Goal: Information Seeking & Learning: Find specific fact

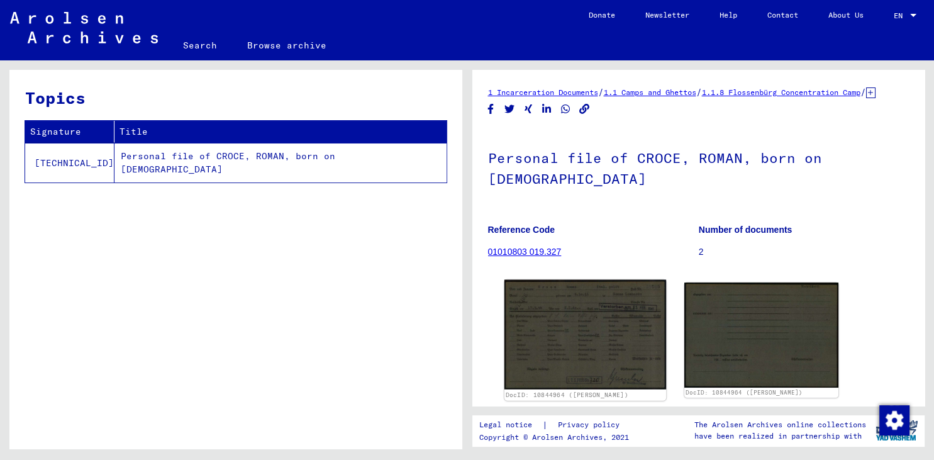
click at [629, 308] on img at bounding box center [585, 334] width 162 height 109
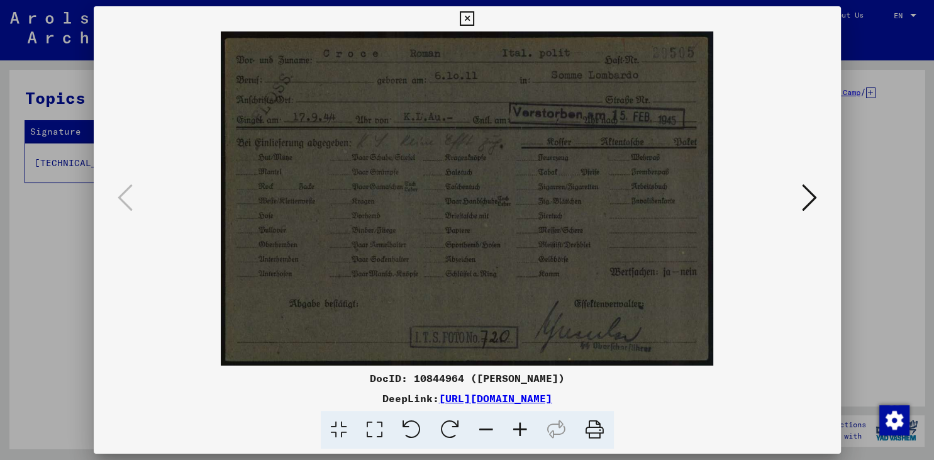
click at [474, 18] on icon at bounding box center [467, 18] width 14 height 15
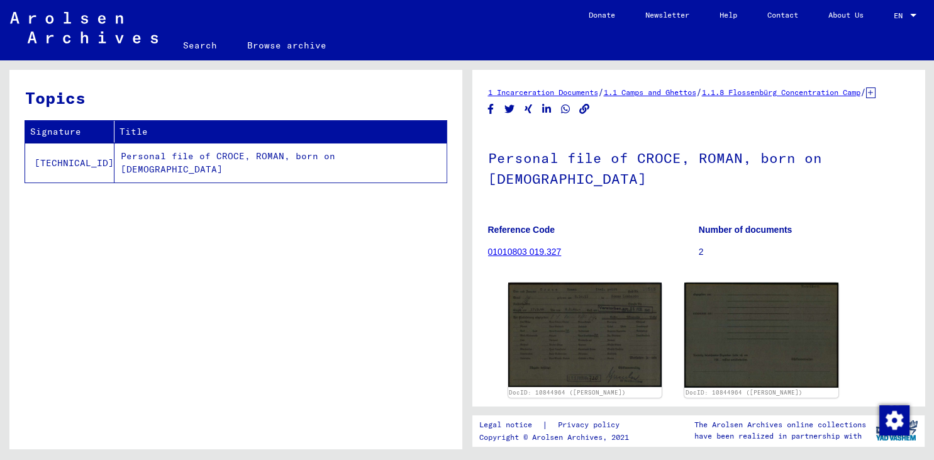
click at [197, 47] on link "Search" at bounding box center [200, 45] width 64 height 30
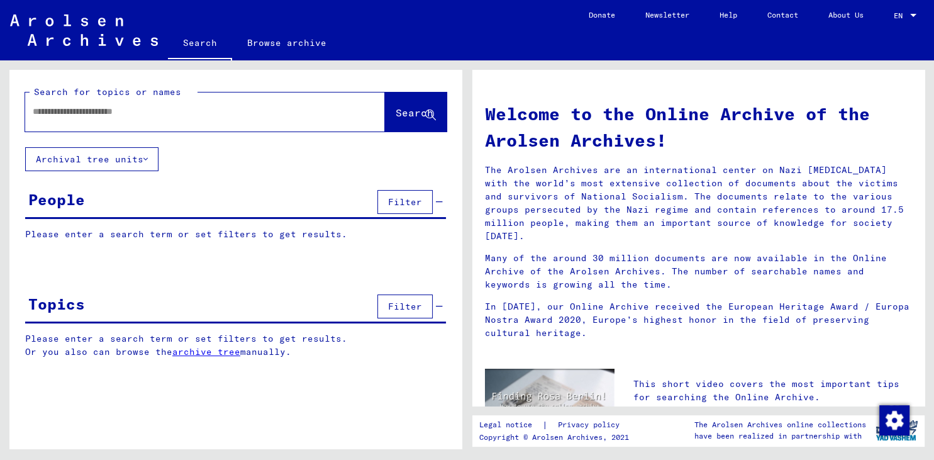
click at [52, 112] on input "text" at bounding box center [190, 111] width 314 height 13
type input "**********"
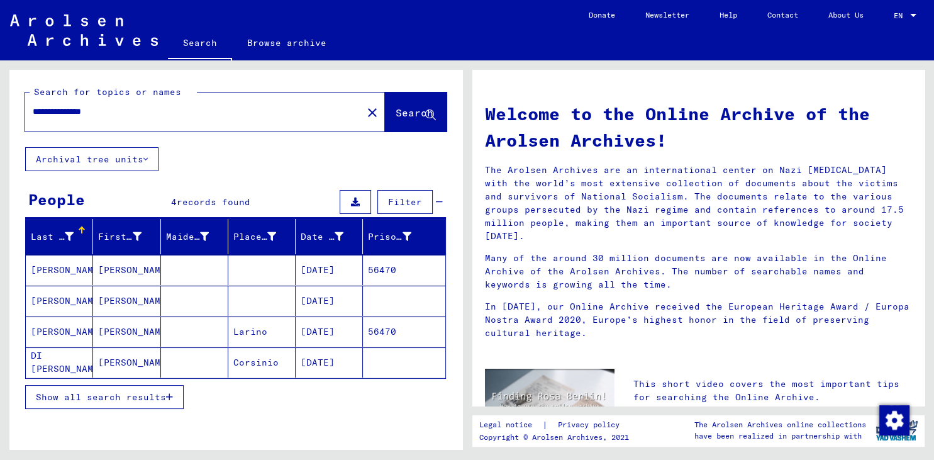
click at [316, 267] on mat-cell "06/19/1907" at bounding box center [329, 270] width 67 height 30
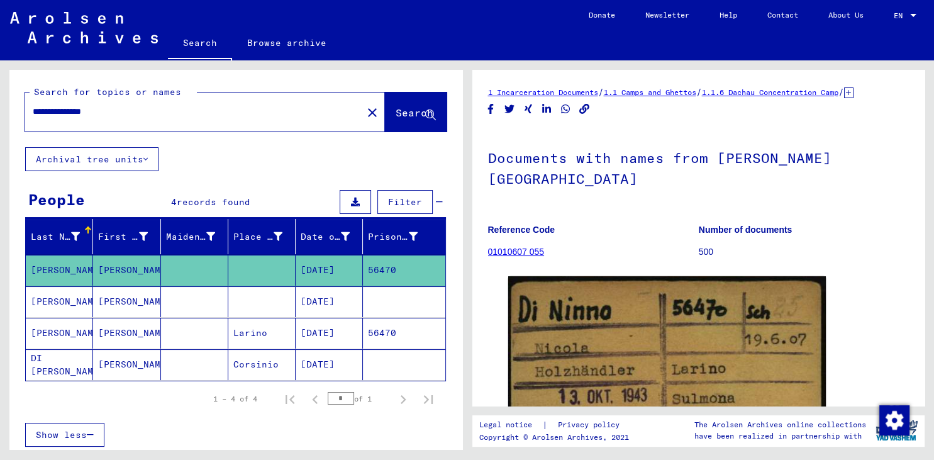
click at [338, 329] on mat-cell "06/19/1907" at bounding box center [329, 333] width 67 height 31
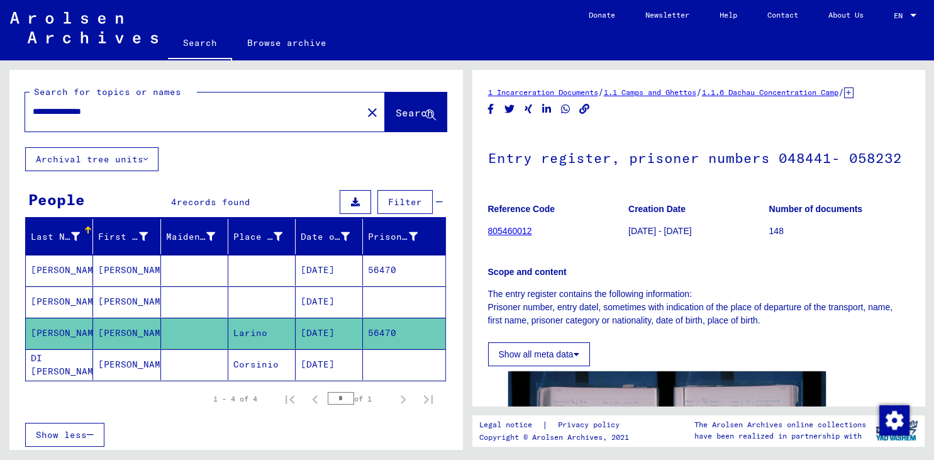
click at [332, 299] on mat-cell "07/22/1908" at bounding box center [329, 301] width 67 height 31
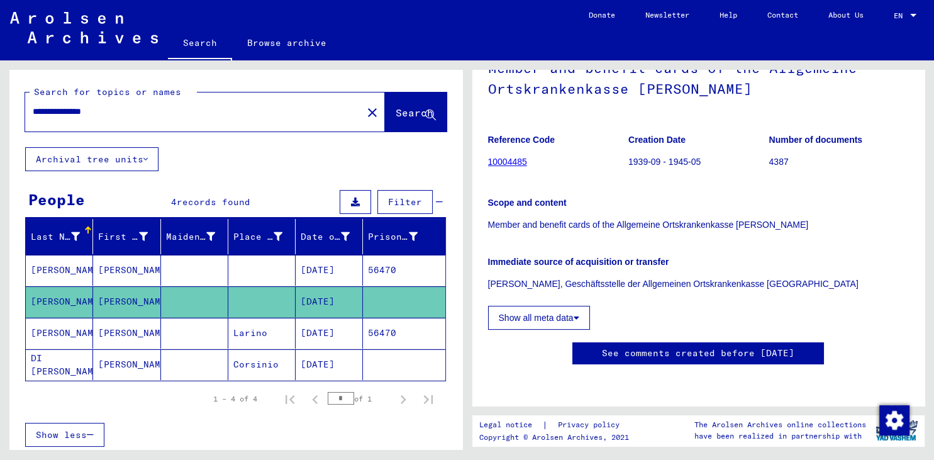
scroll to position [170, 0]
click at [339, 260] on mat-cell "06/19/1907" at bounding box center [329, 270] width 67 height 31
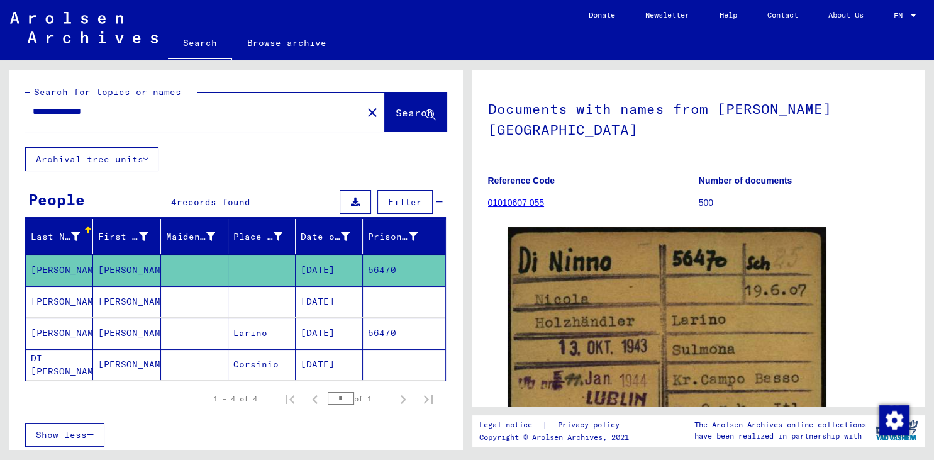
scroll to position [55, 0]
